Goal: Task Accomplishment & Management: Manage account settings

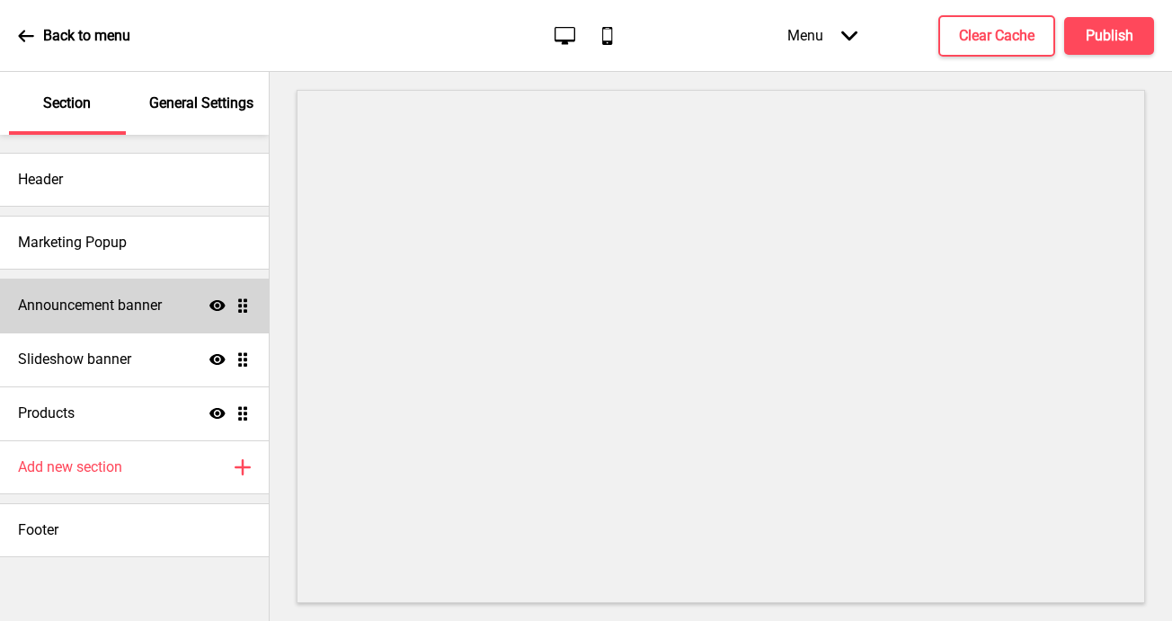
click at [135, 303] on h4 "Announcement banner" at bounding box center [90, 306] width 144 height 20
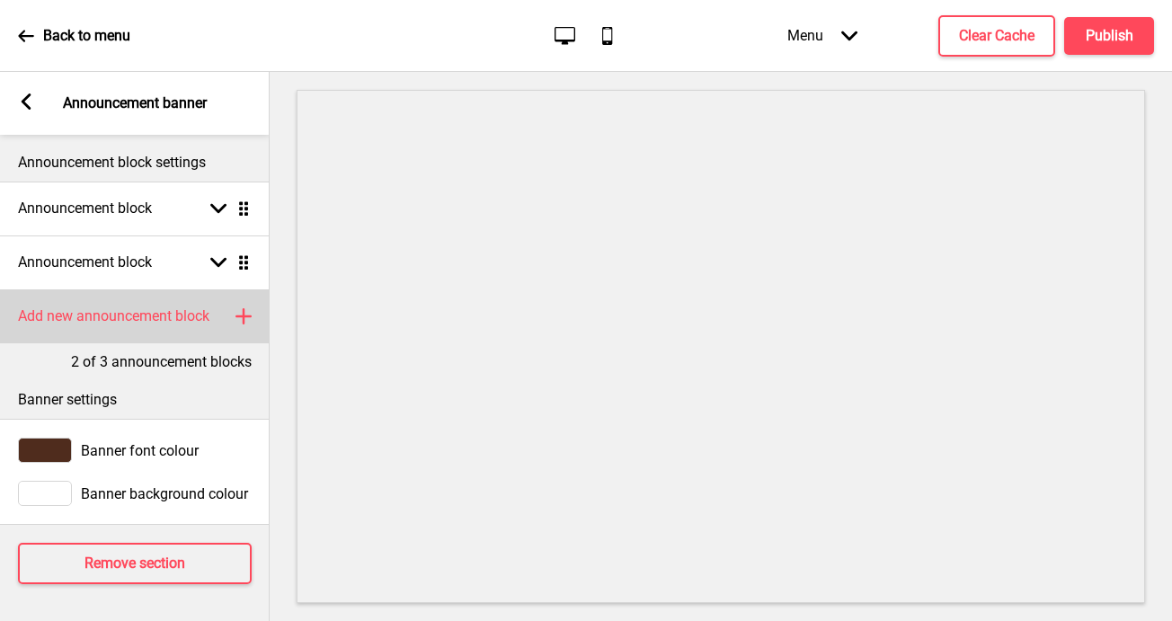
click at [241, 312] on rect at bounding box center [244, 317] width 22 height 22
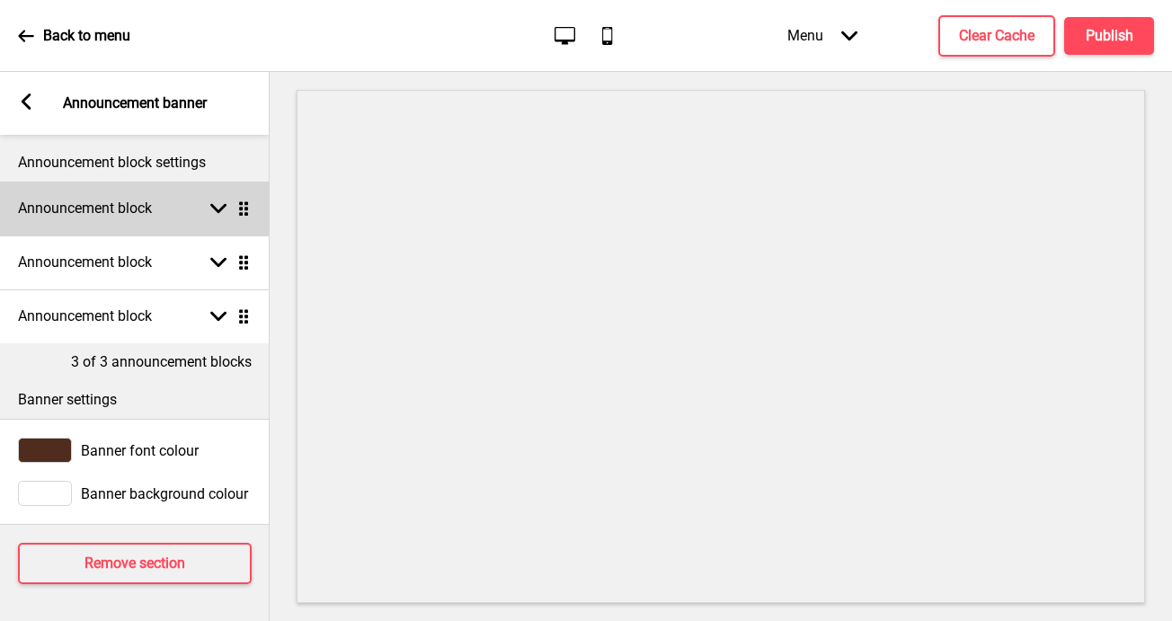
click at [151, 217] on h4 "Announcement block" at bounding box center [85, 209] width 134 height 20
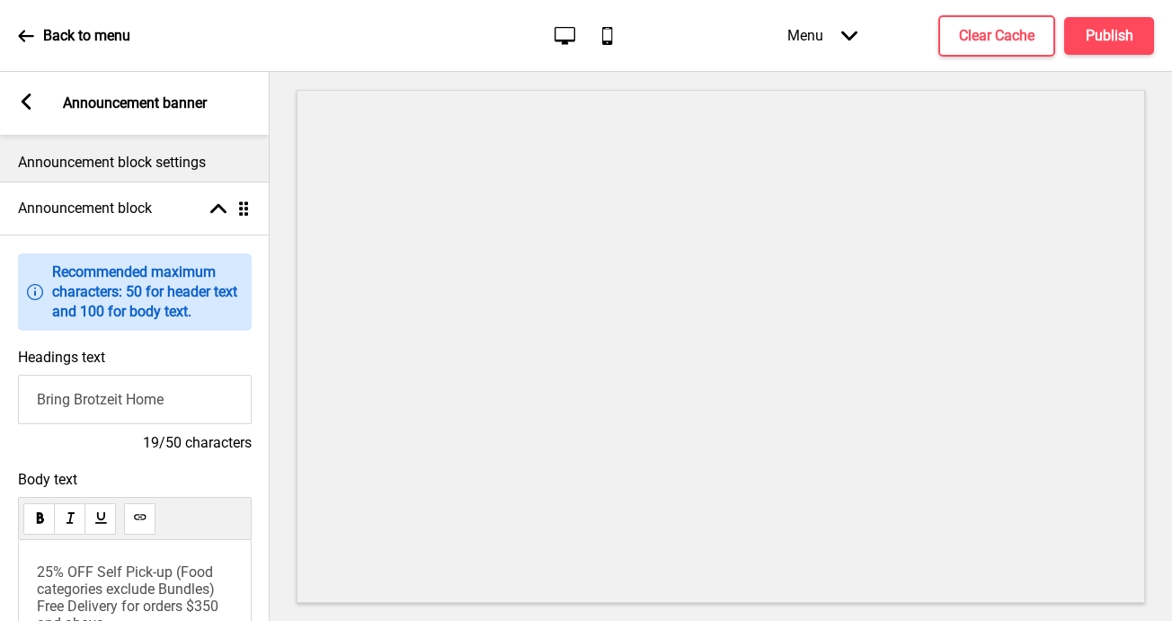
drag, startPoint x: 186, startPoint y: 405, endPoint x: -3, endPoint y: 402, distance: 188.8
click at [0, 402] on html "Back to menu Desktop Mobile Menu Arrow down Product Page Store Information Chec…" at bounding box center [586, 310] width 1172 height 621
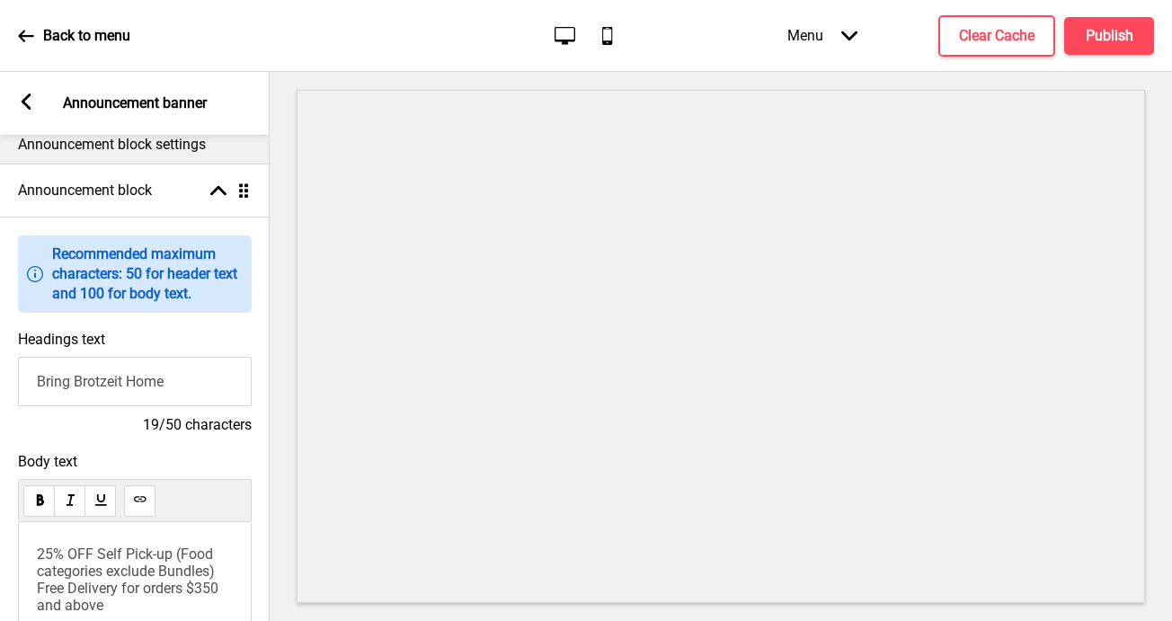
scroll to position [53, 0]
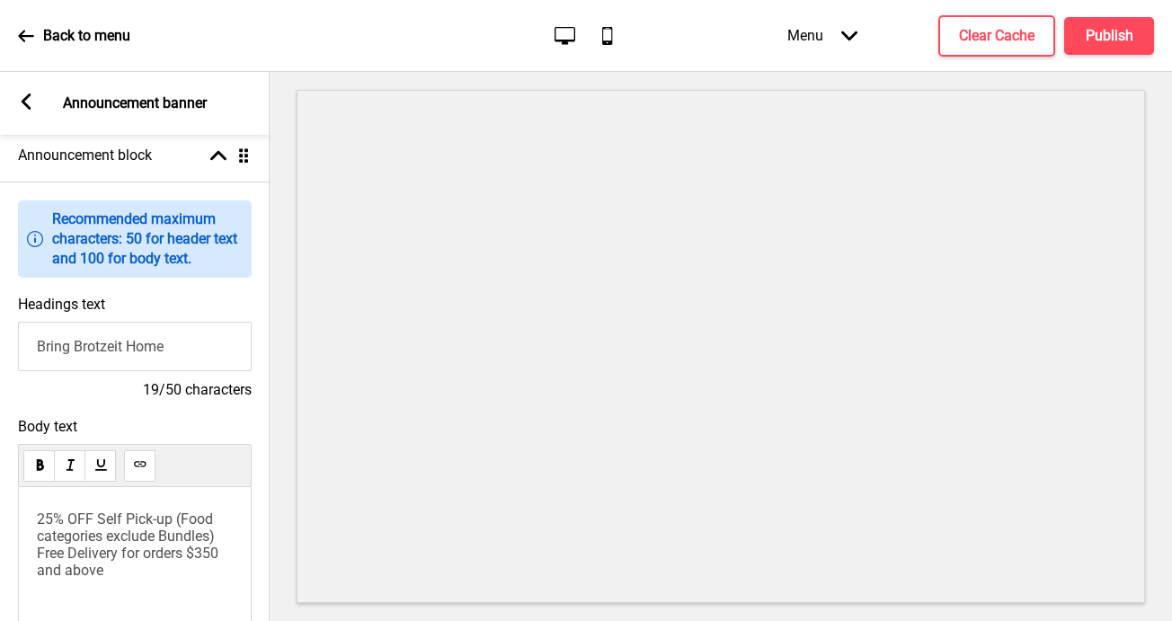
click at [69, 527] on span "25% OFF Self Pick-up (Food categories exclude Bundles) Free Delivery for orders…" at bounding box center [129, 545] width 185 height 68
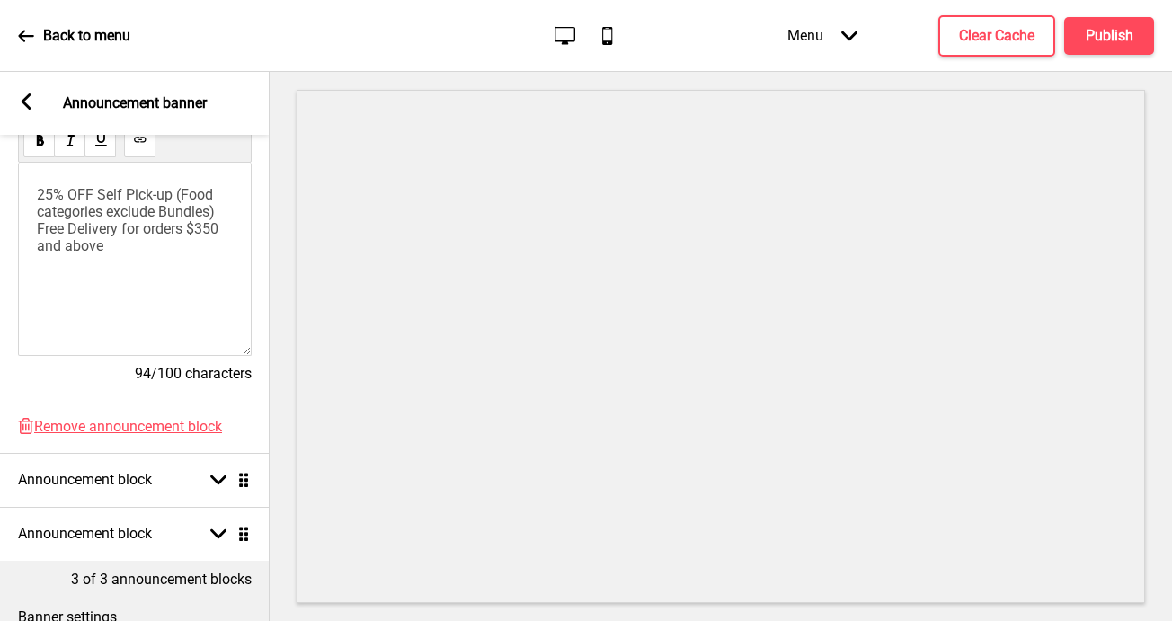
scroll to position [594, 0]
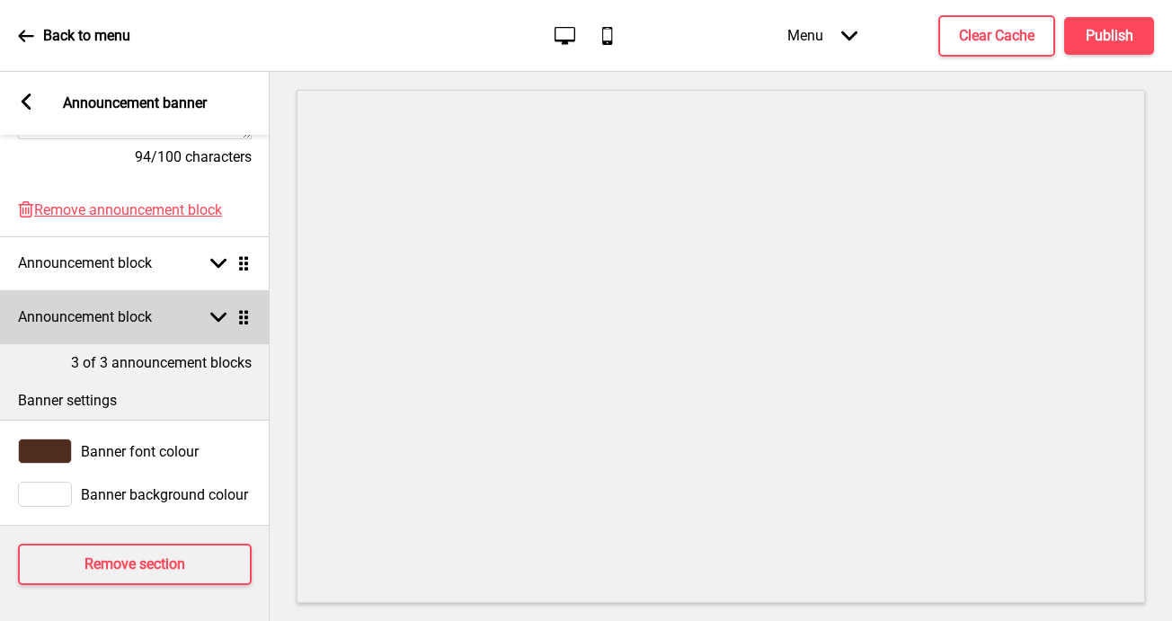
click at [195, 320] on div "Announcement block Arrow down Drag" at bounding box center [135, 317] width 270 height 54
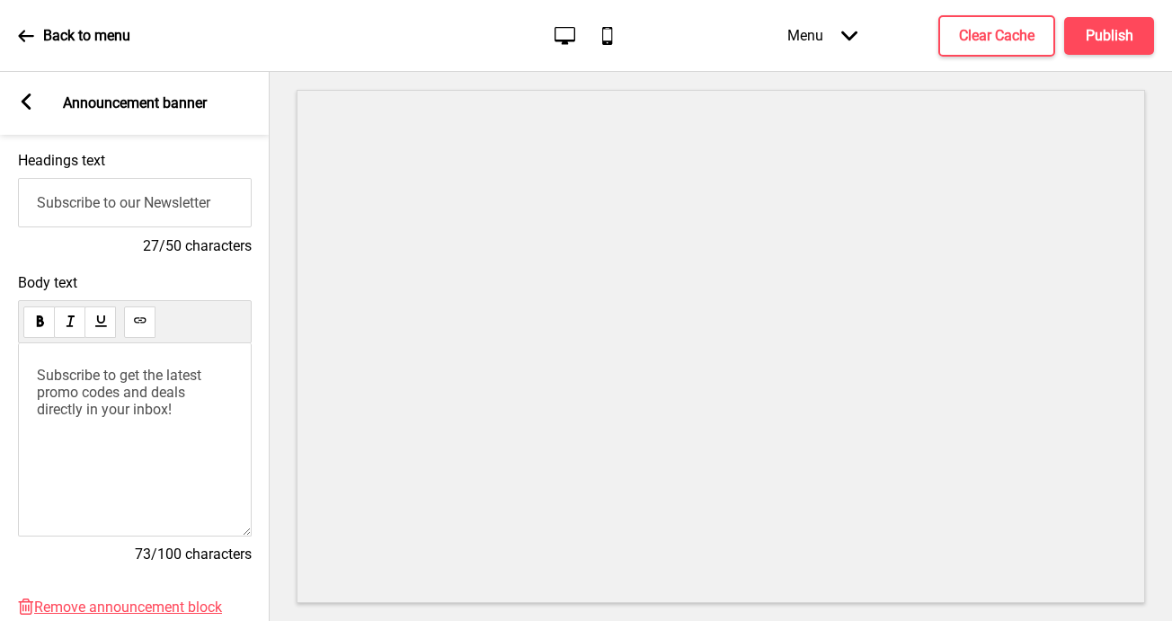
scroll to position [297, 0]
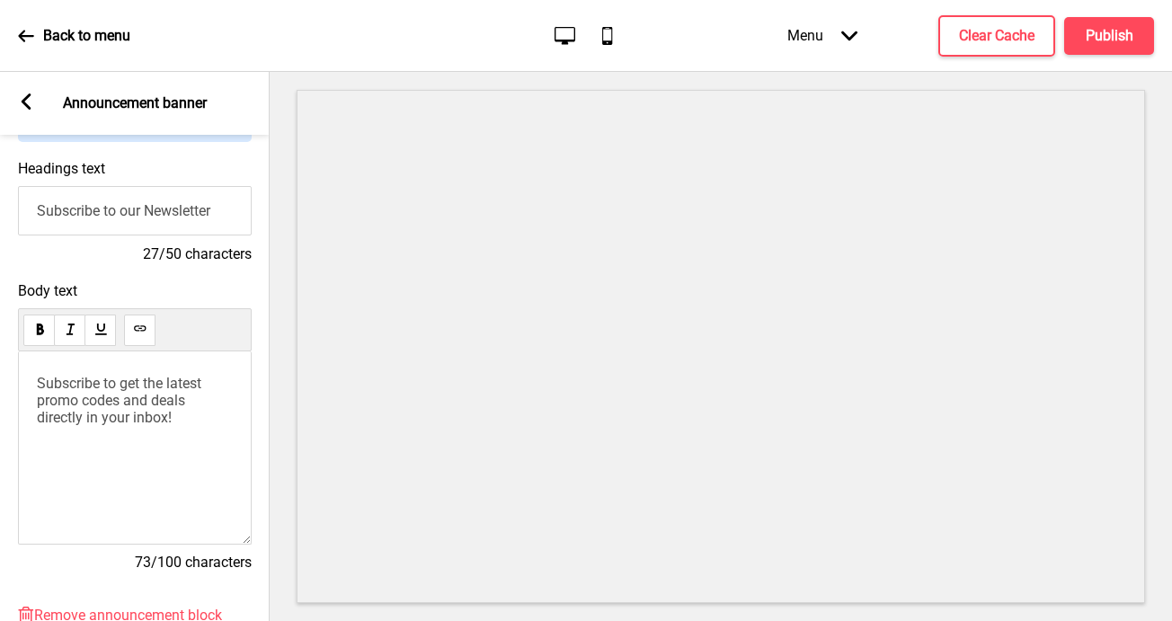
click at [218, 221] on input "Subscribe to our Newsletter" at bounding box center [135, 210] width 234 height 49
drag, startPoint x: 228, startPoint y: 209, endPoint x: 44, endPoint y: 206, distance: 184.3
click at [44, 206] on input "Subscribe to our Newsletter" at bounding box center [135, 210] width 234 height 49
type input "S"
type input "Brotzeit Loyalty Programme"
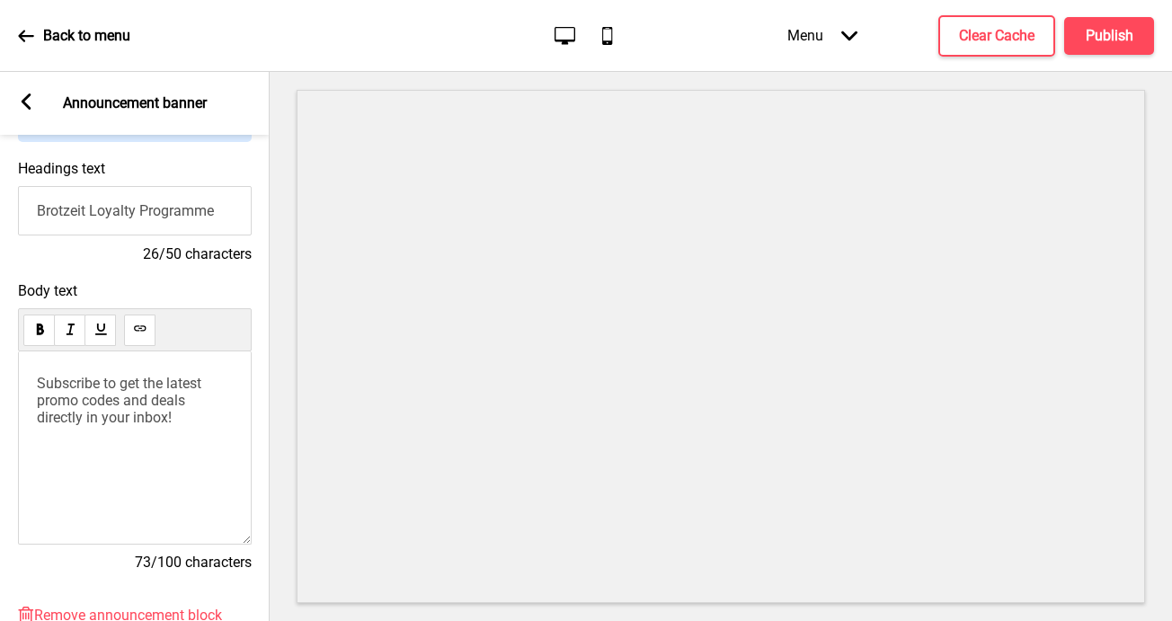
click at [125, 413] on span "Subscribe to get the latest promo codes and deals directly in your inbox!" at bounding box center [121, 400] width 168 height 51
paste div
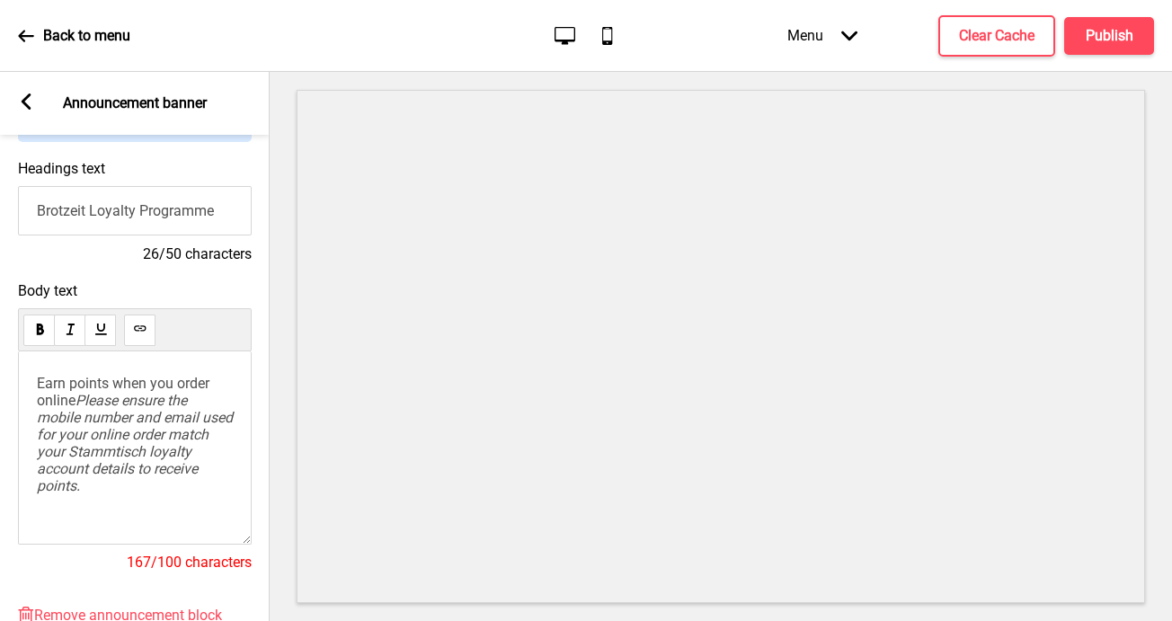
click at [80, 402] on span "Please ensure the mobile number and email used for your online order match your…" at bounding box center [137, 443] width 200 height 102
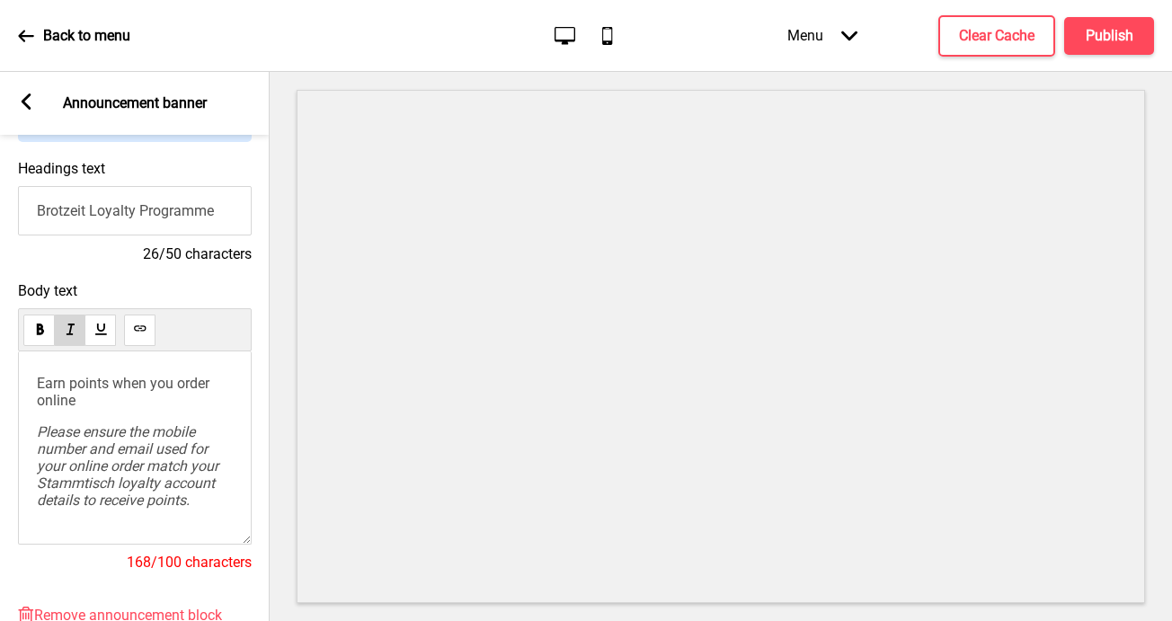
click at [85, 431] on span "Please ensure the mobile number and email used for your online order match your…" at bounding box center [129, 465] width 185 height 85
drag, startPoint x: 90, startPoint y: 405, endPoint x: 40, endPoint y: 383, distance: 54.8
click at [40, 383] on p "Earn points when you order online" at bounding box center [135, 392] width 196 height 34
click at [136, 460] on span "Ensure the mobile number and email used for your online order match your Stammt…" at bounding box center [135, 465] width 197 height 85
drag, startPoint x: 233, startPoint y: 463, endPoint x: 157, endPoint y: 465, distance: 75.5
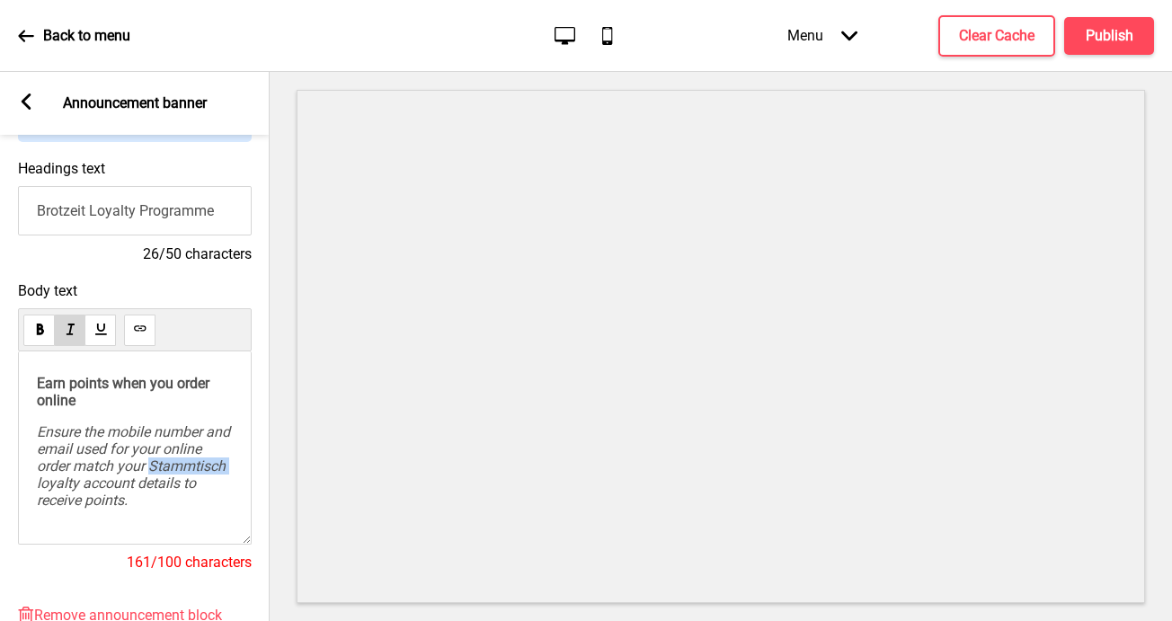
click at [157, 465] on span "Ensure the mobile number and email used for your online order match your Stammt…" at bounding box center [135, 465] width 197 height 85
click at [131, 447] on span "The mobile number and email used for your online order match your loyalty accou…" at bounding box center [133, 448] width 193 height 51
click at [73, 447] on span "The mobile number and email used for your online order match your loyalty accou…" at bounding box center [133, 448] width 193 height 51
click at [110, 413] on div "Earn points when you order online. The mobile number and email used has to matc…" at bounding box center [135, 425] width 196 height 100
click at [94, 403] on p "Earn points when you order online." at bounding box center [135, 392] width 196 height 34
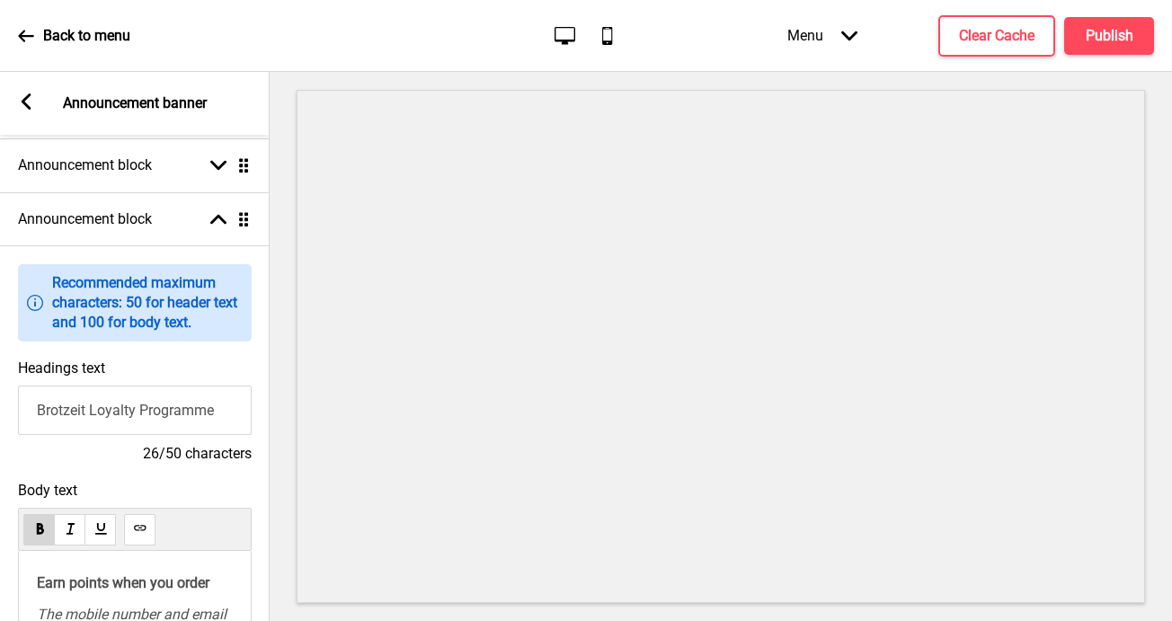
scroll to position [0, 0]
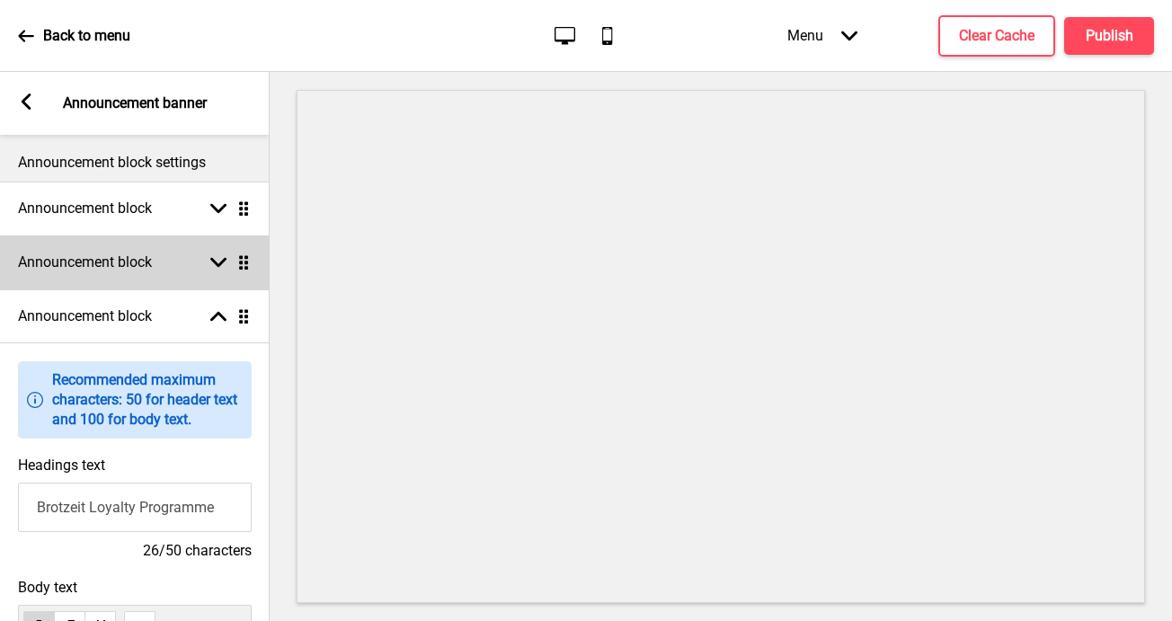
click at [210, 260] on icon at bounding box center [218, 263] width 16 height 10
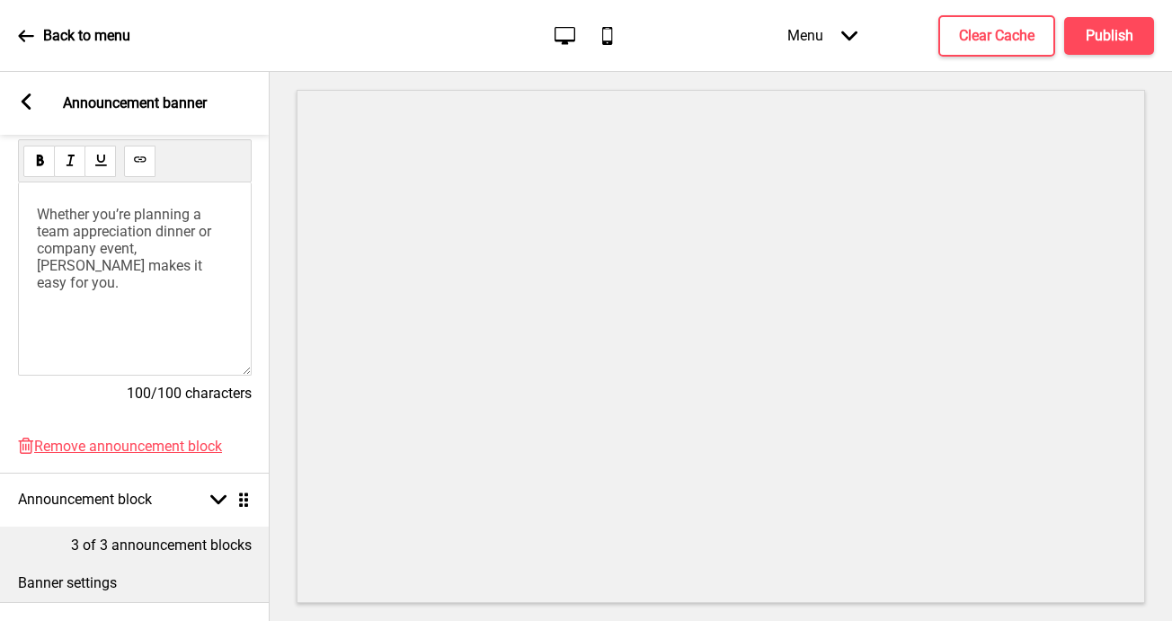
scroll to position [423, 0]
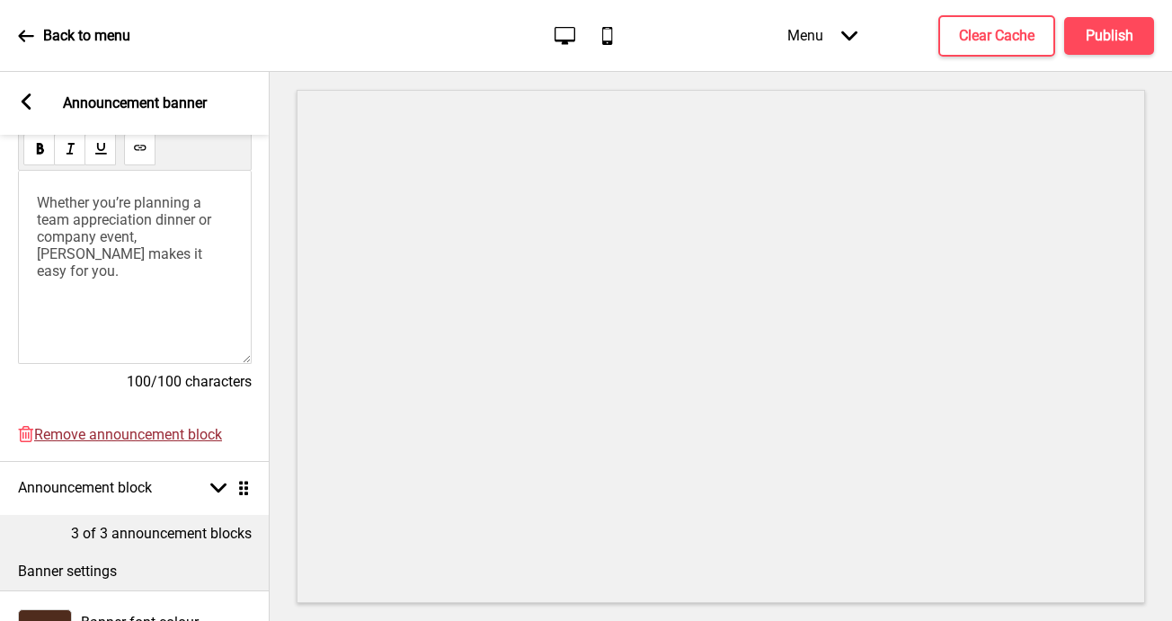
click at [159, 433] on span "Remove announcement block" at bounding box center [128, 434] width 188 height 17
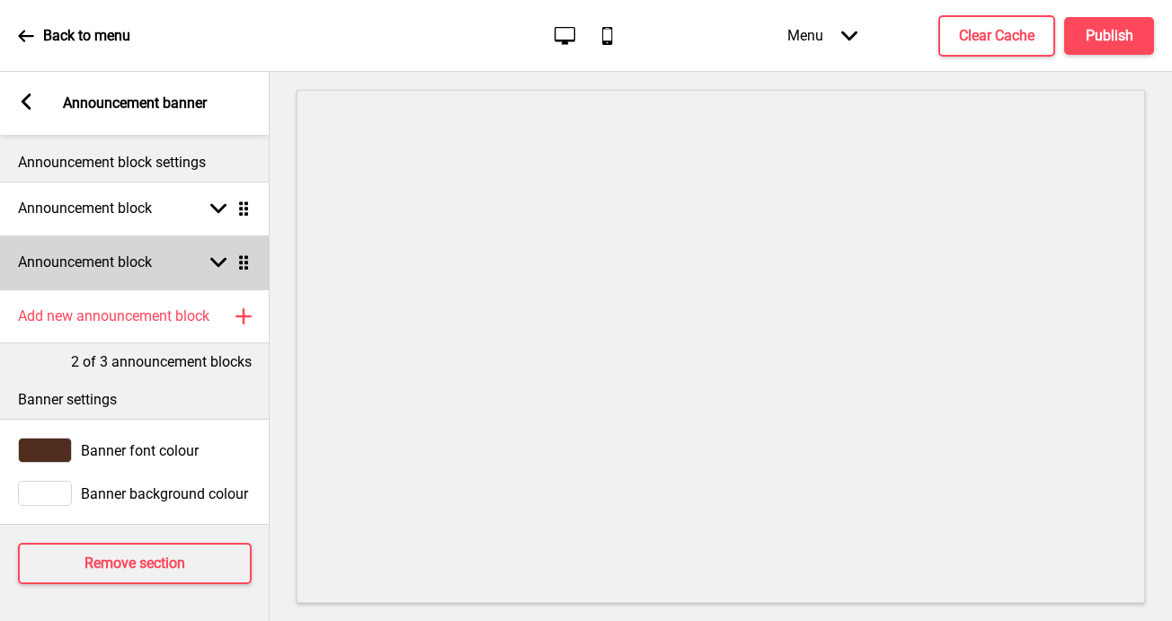
click at [178, 261] on div "Announcement block Arrow down Drag" at bounding box center [135, 263] width 270 height 54
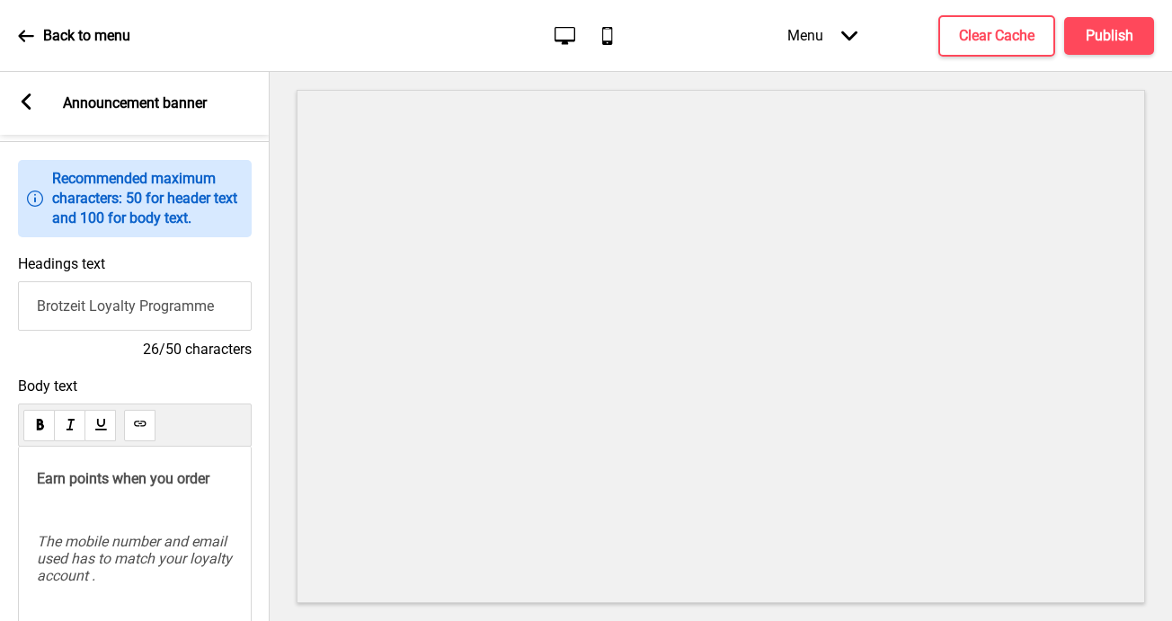
scroll to position [250, 0]
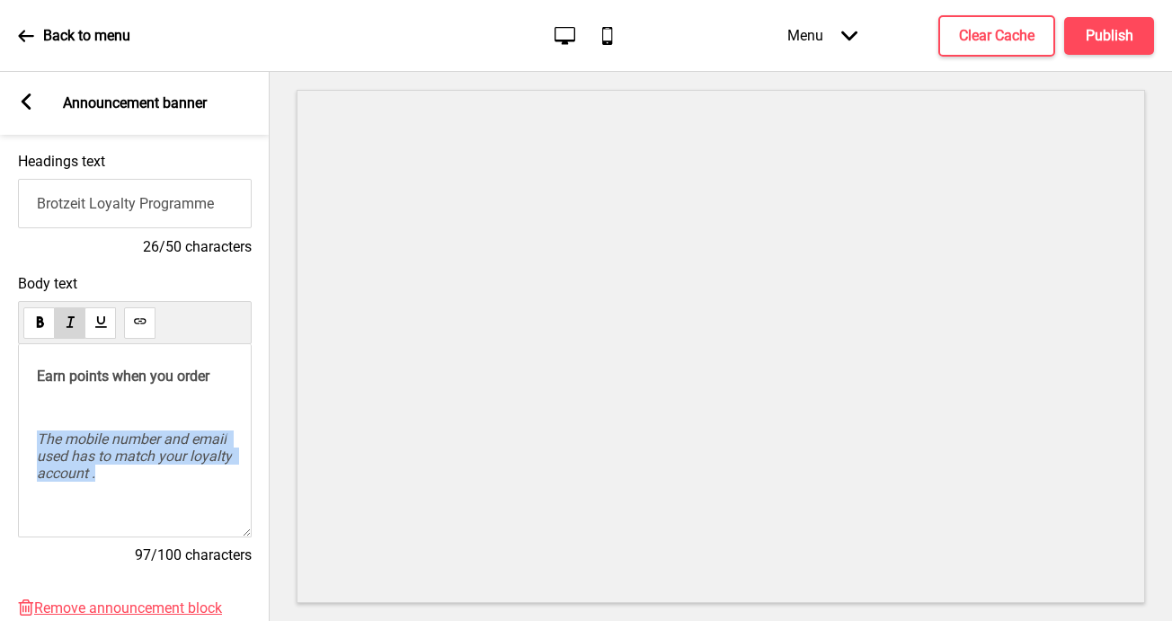
drag, startPoint x: 147, startPoint y: 476, endPoint x: 28, endPoint y: 432, distance: 126.3
click at [28, 432] on div "Earn points when you order The mobile number and email used has to match your l…" at bounding box center [135, 440] width 234 height 193
copy span "The mobile number and email used has to match your loyalty account ."
click at [93, 452] on span "The mobile number and email used has to match your loyalty account ." at bounding box center [136, 456] width 199 height 51
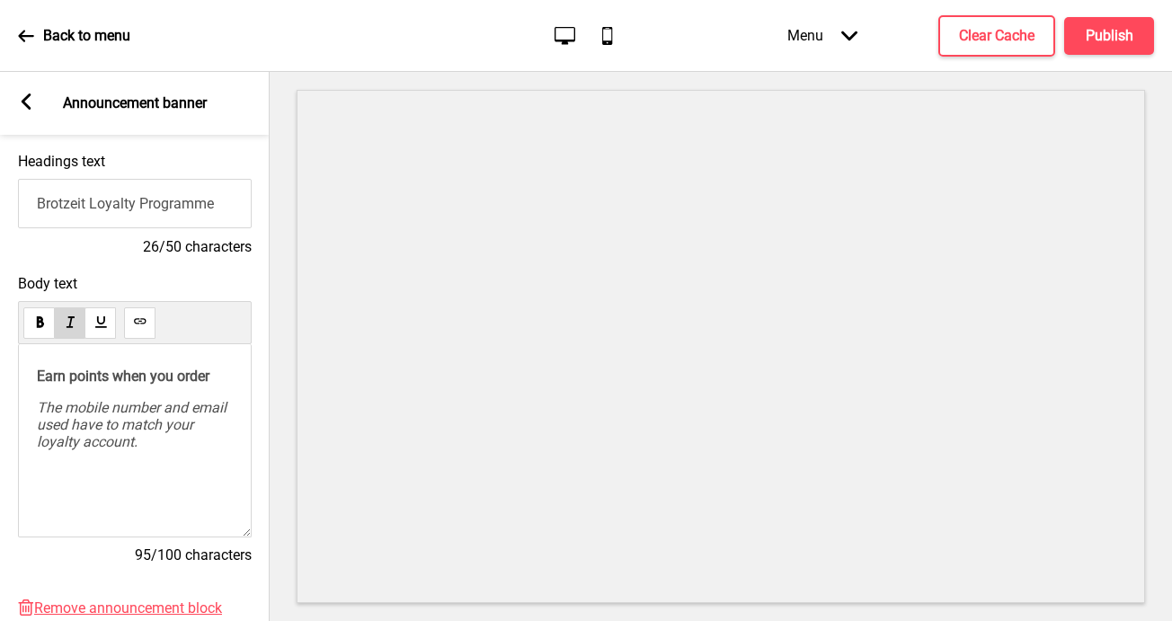
click at [227, 376] on p "Earn points when you order" at bounding box center [135, 376] width 196 height 17
click at [1113, 40] on h4 "Publish" at bounding box center [1110, 36] width 48 height 20
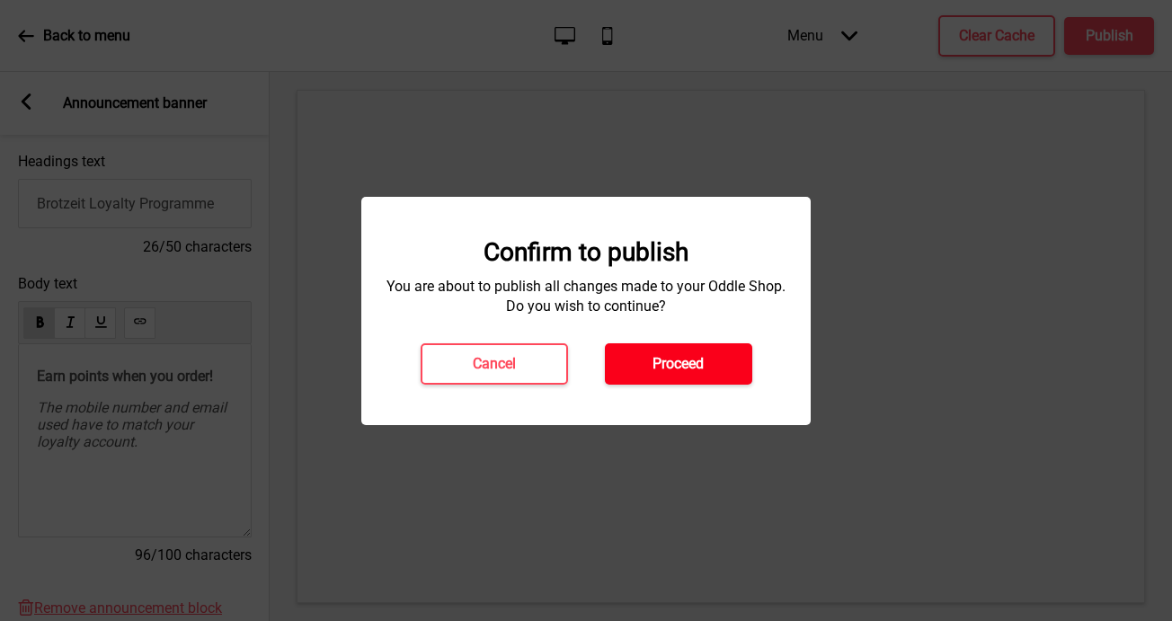
click at [716, 374] on button "Proceed" at bounding box center [678, 363] width 147 height 41
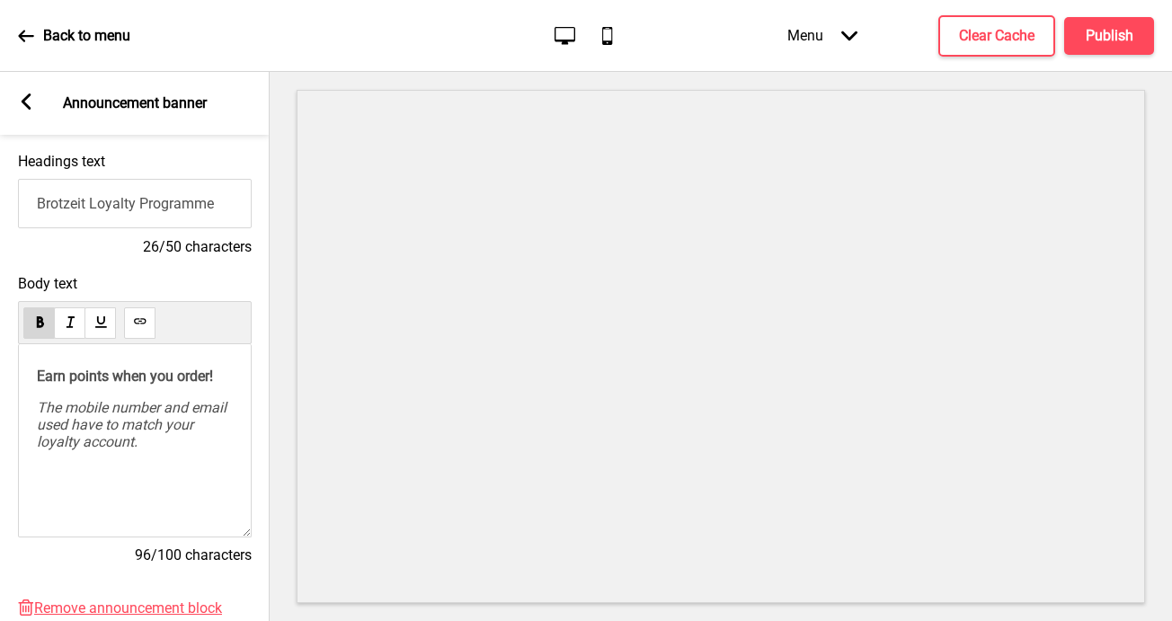
click at [613, 41] on icon "Mobile" at bounding box center [607, 35] width 24 height 24
click at [1115, 38] on h4 "Publish" at bounding box center [1110, 36] width 48 height 20
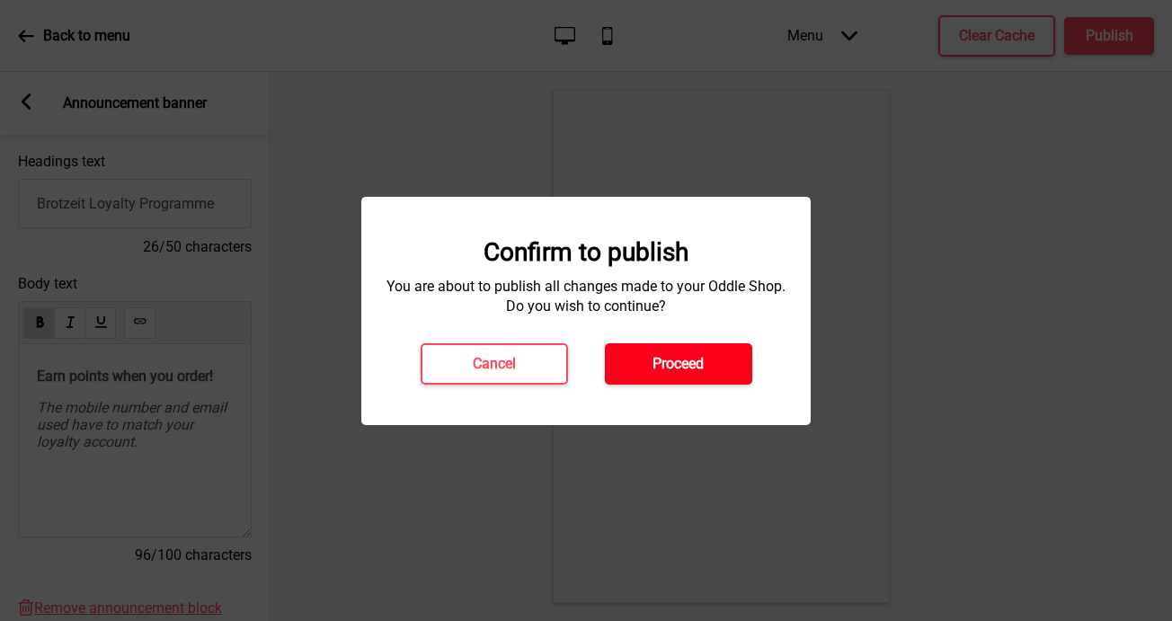
click at [708, 360] on button "Proceed" at bounding box center [678, 363] width 147 height 41
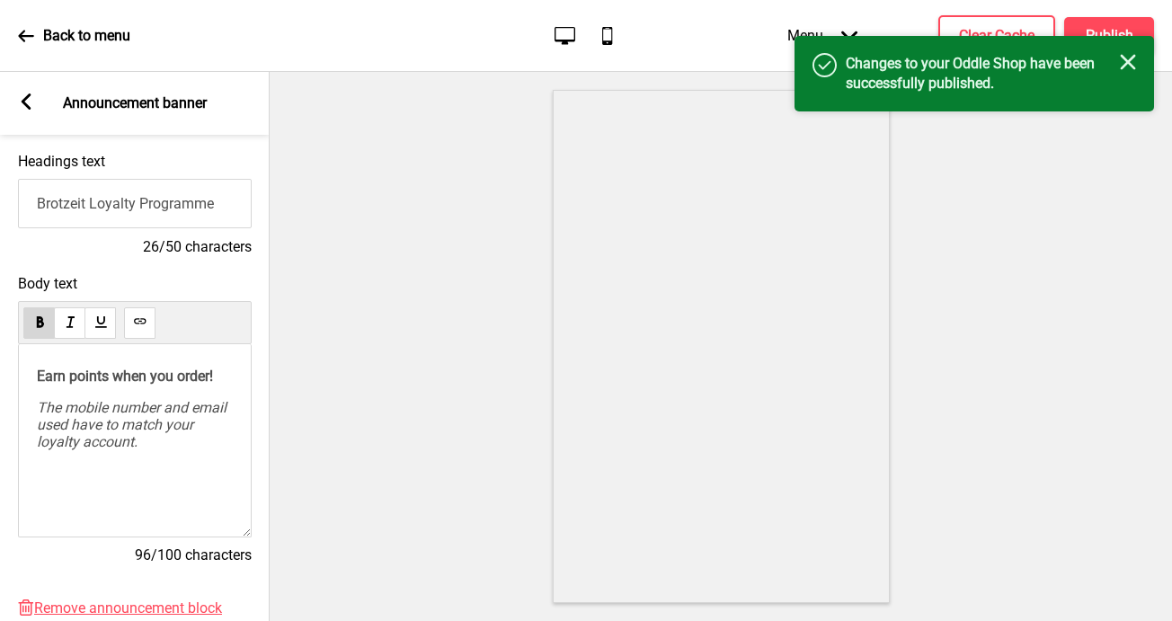
click at [31, 34] on icon at bounding box center [26, 36] width 16 height 16
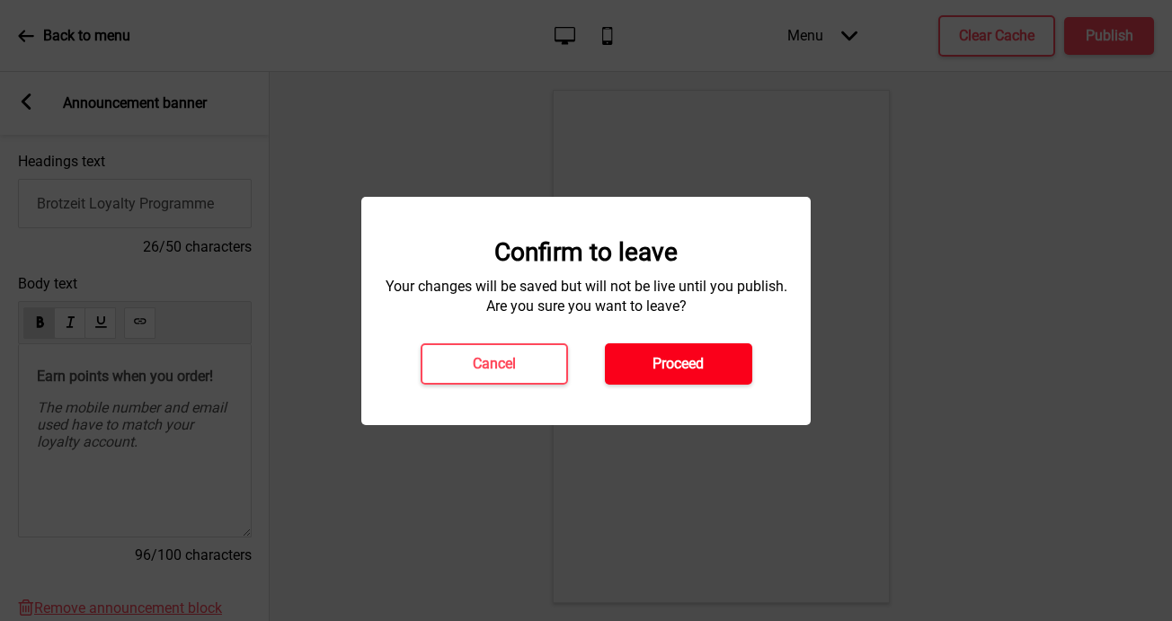
click at [674, 375] on button "Proceed" at bounding box center [678, 363] width 147 height 41
